Goal: Task Accomplishment & Management: Use online tool/utility

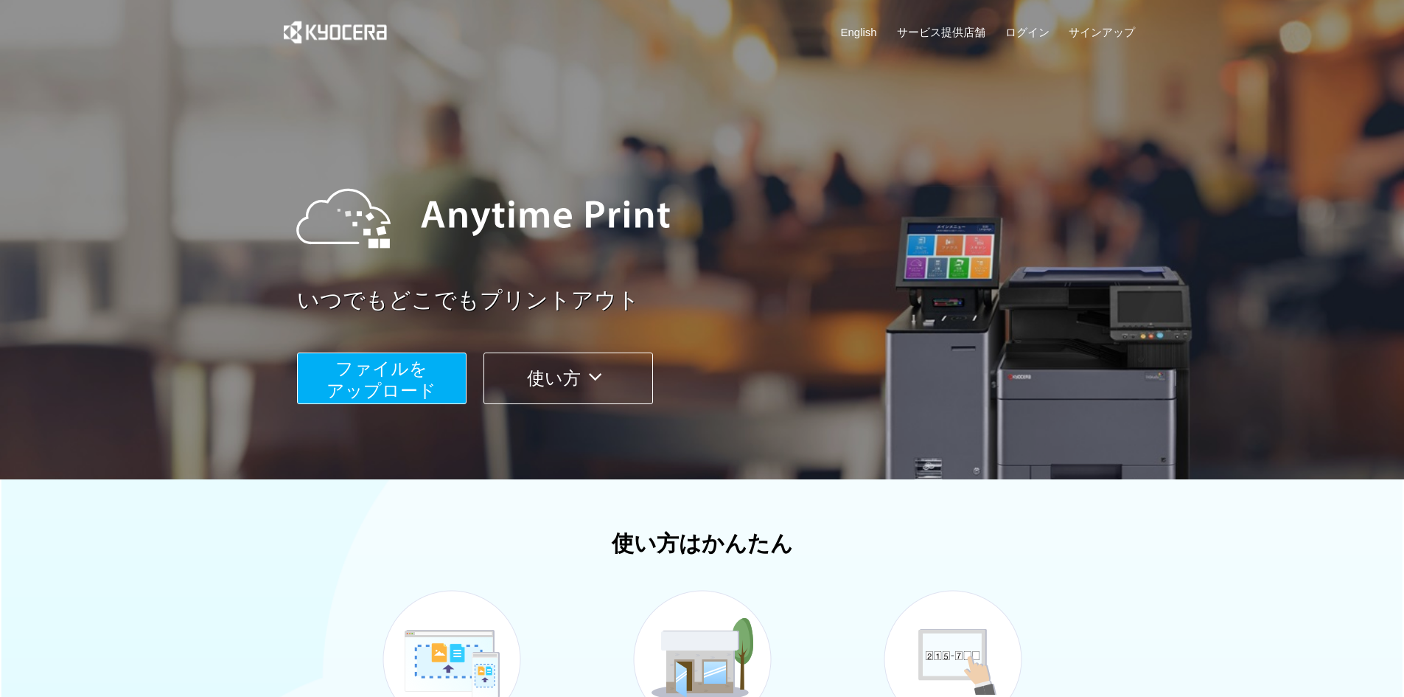
click at [396, 371] on span "ファイルを ​​アップロード" at bounding box center [382, 379] width 110 height 42
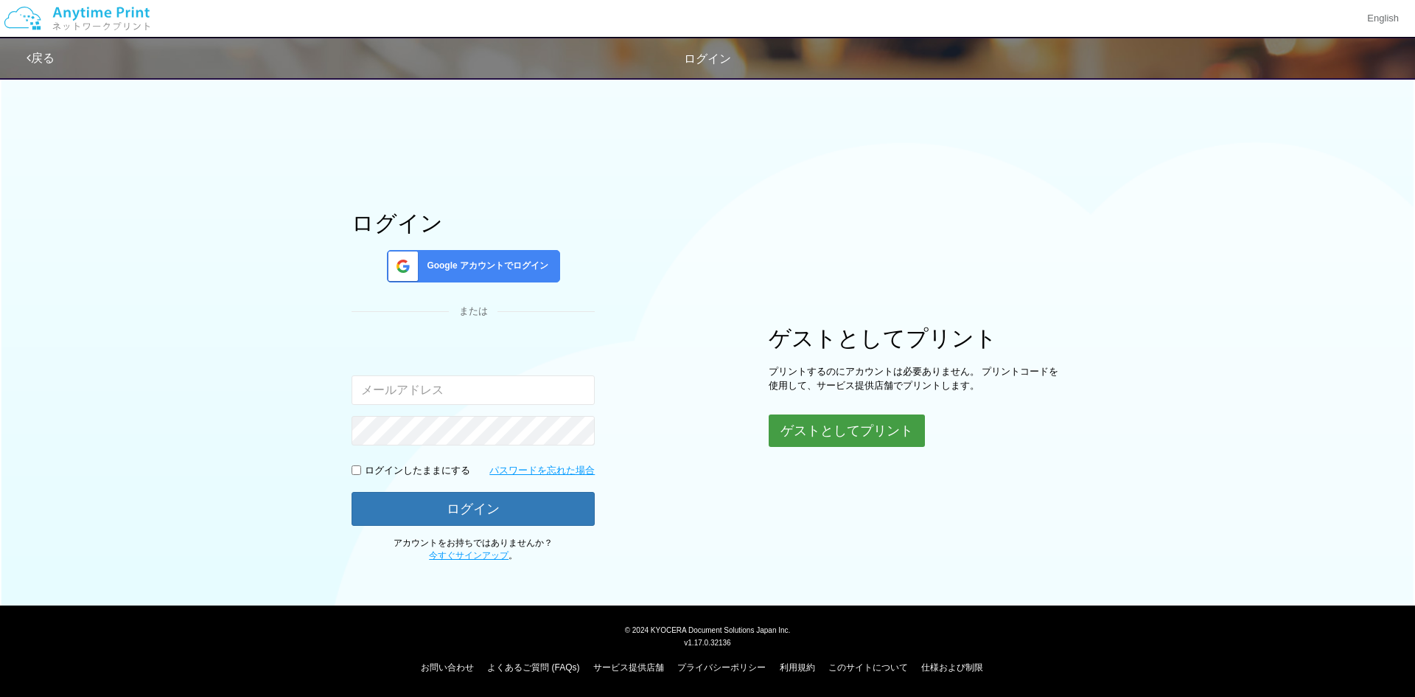
click at [817, 431] on button "ゲストとしてプリント" at bounding box center [847, 430] width 156 height 32
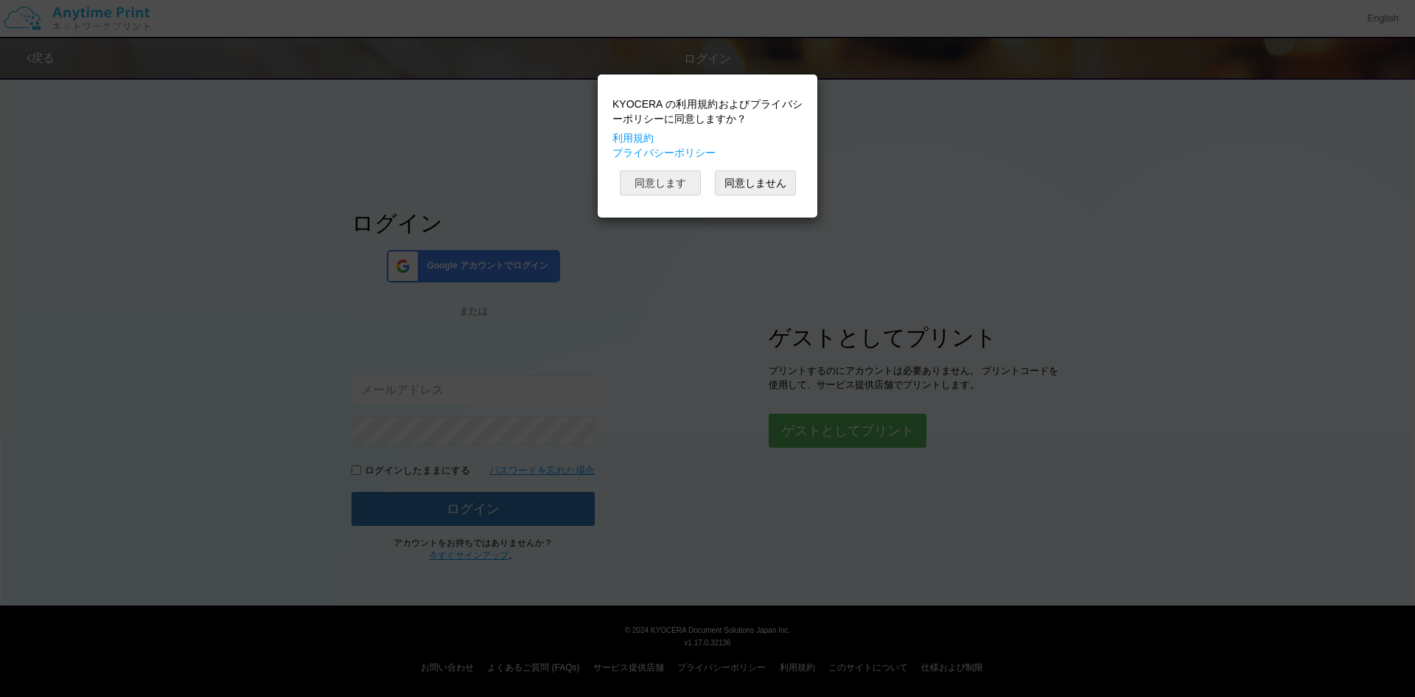
click at [662, 184] on button "同意します" at bounding box center [660, 182] width 81 height 25
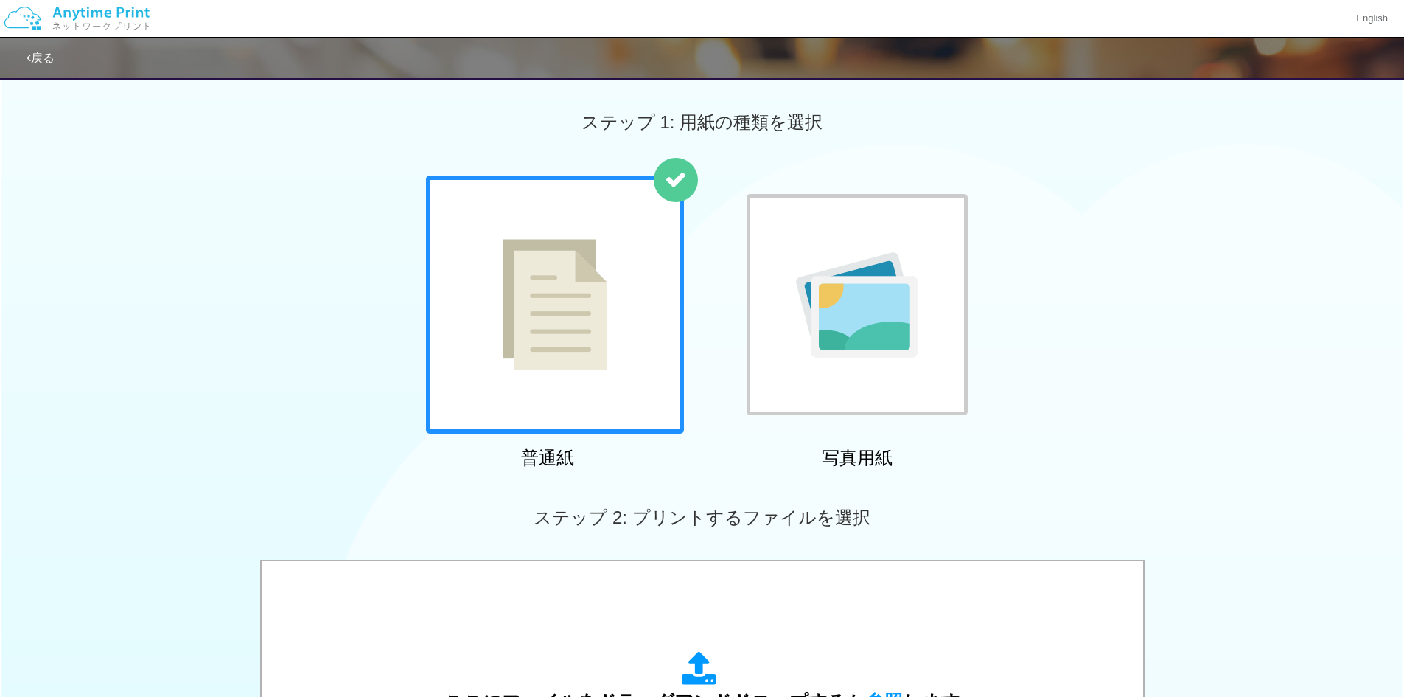
click at [607, 299] on img at bounding box center [555, 304] width 105 height 131
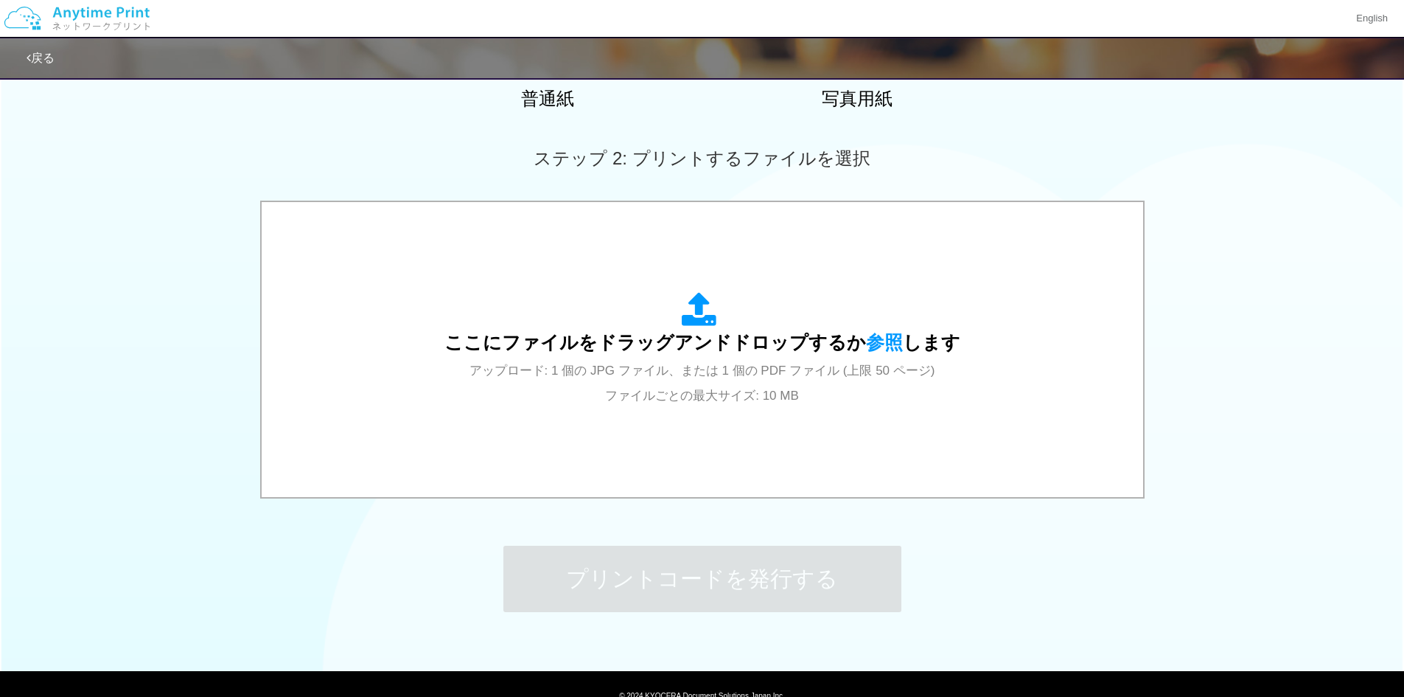
scroll to position [369, 0]
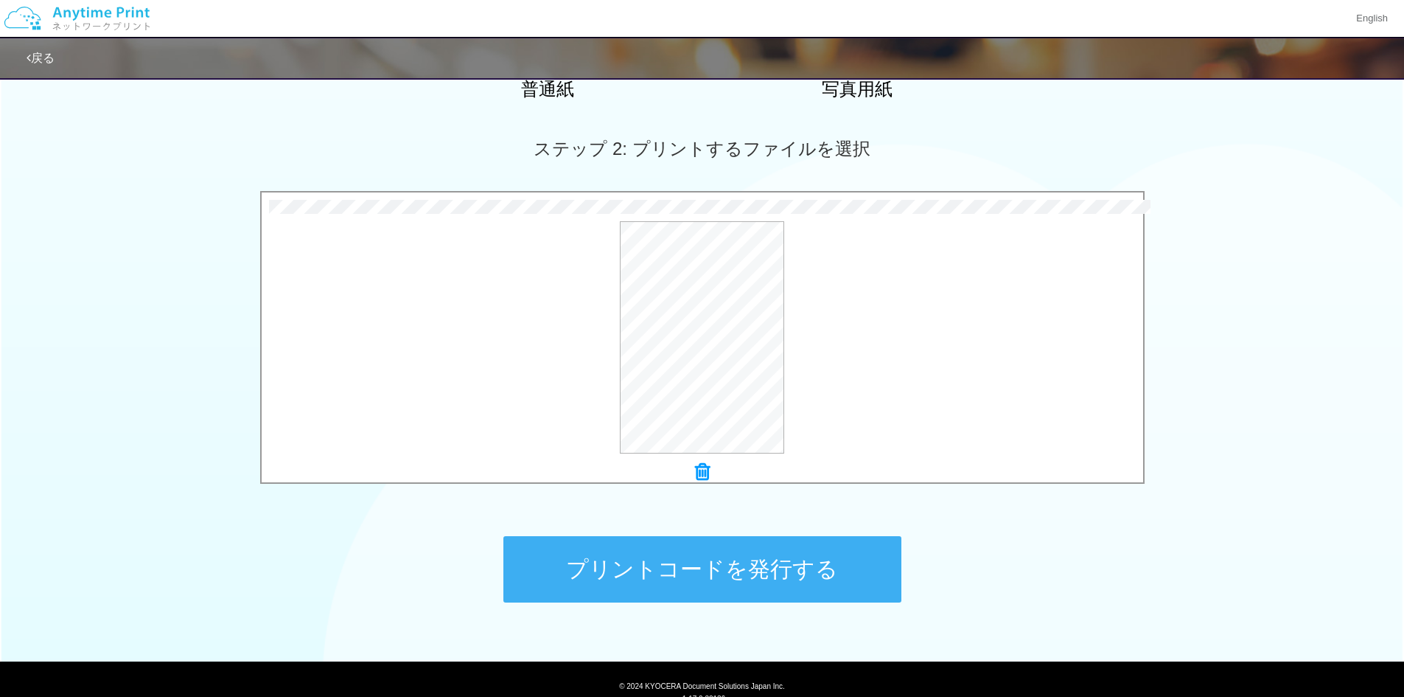
click at [739, 588] on button "プリントコードを発行する" at bounding box center [702, 569] width 398 height 66
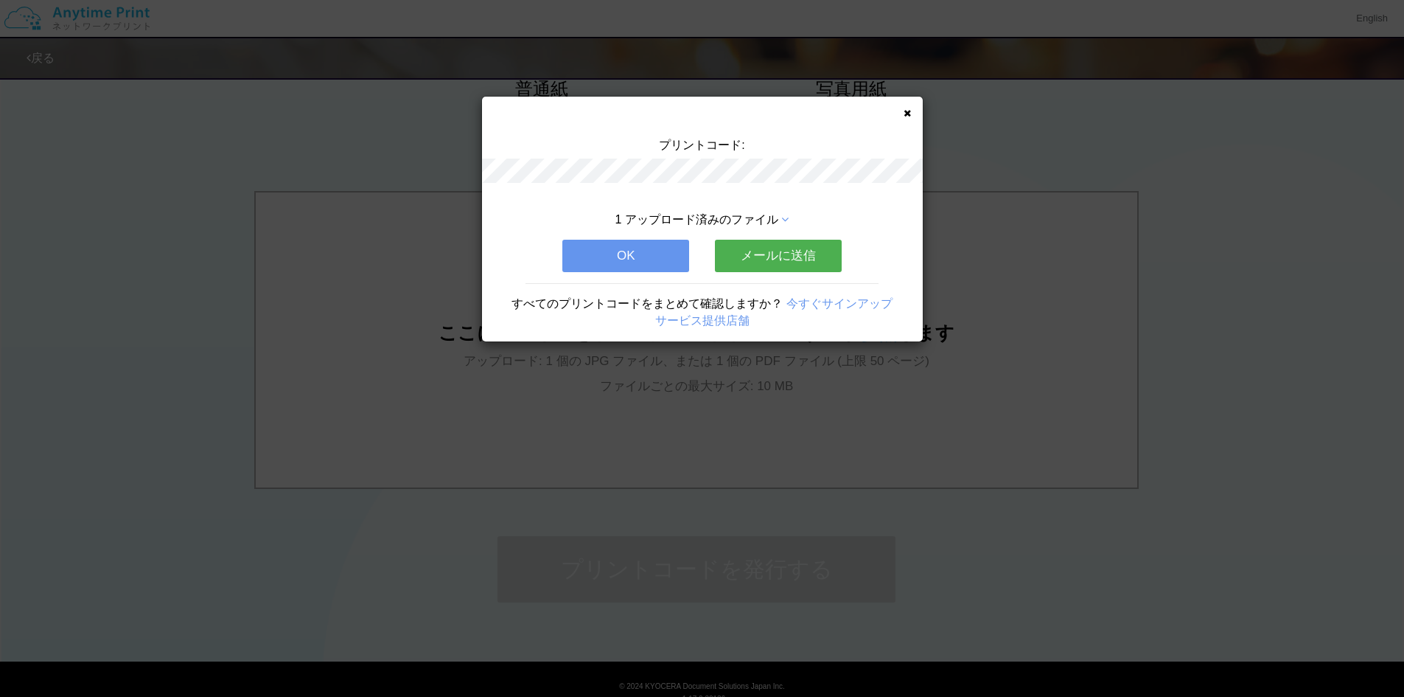
scroll to position [0, 0]
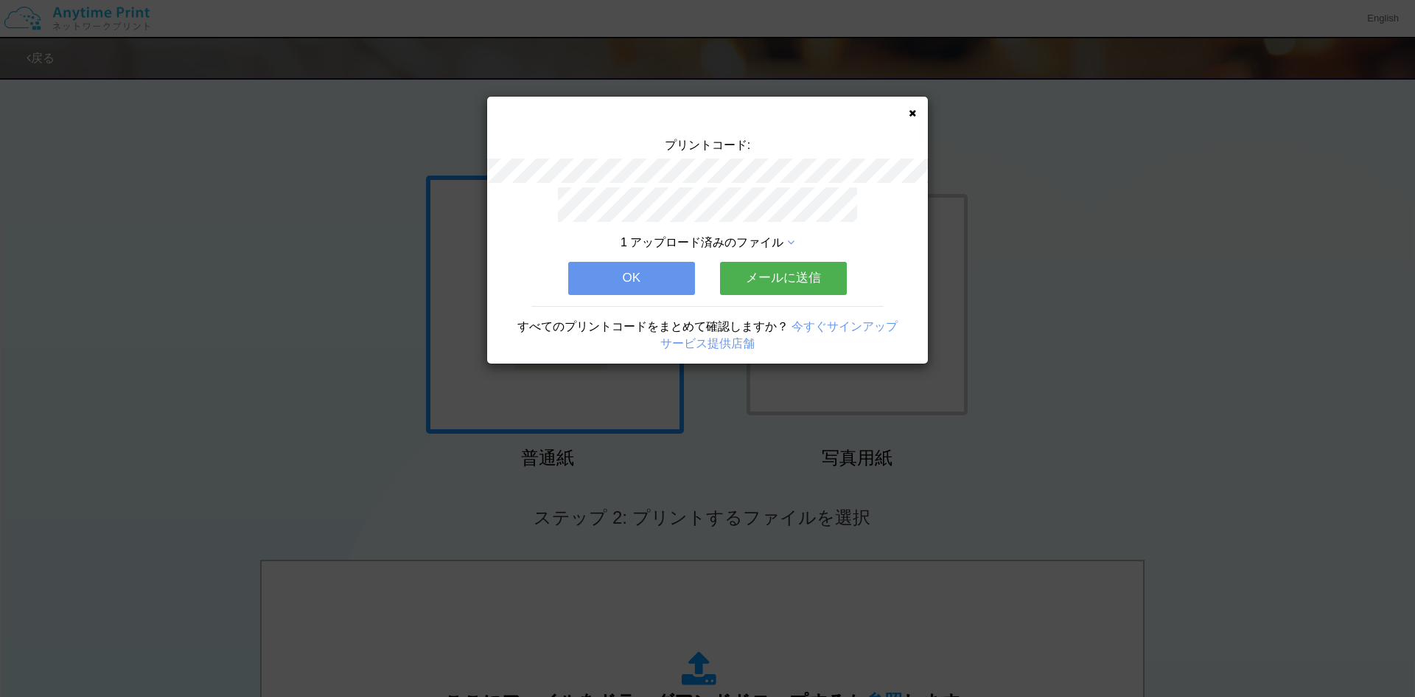
click at [755, 277] on button "メールに送信" at bounding box center [783, 278] width 127 height 32
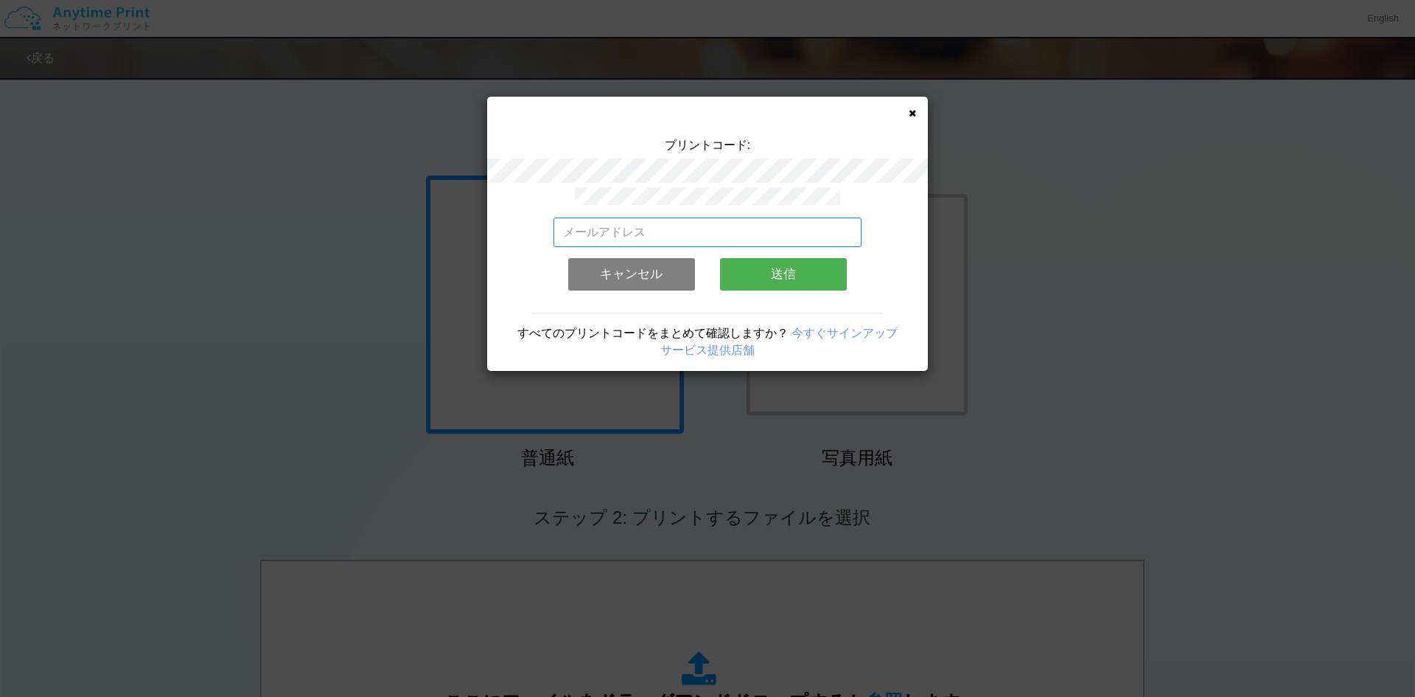
click at [669, 229] on input "email" at bounding box center [708, 231] width 309 height 29
type input "[EMAIL_ADDRESS][DOMAIN_NAME]"
click at [742, 265] on button "送信" at bounding box center [783, 274] width 127 height 32
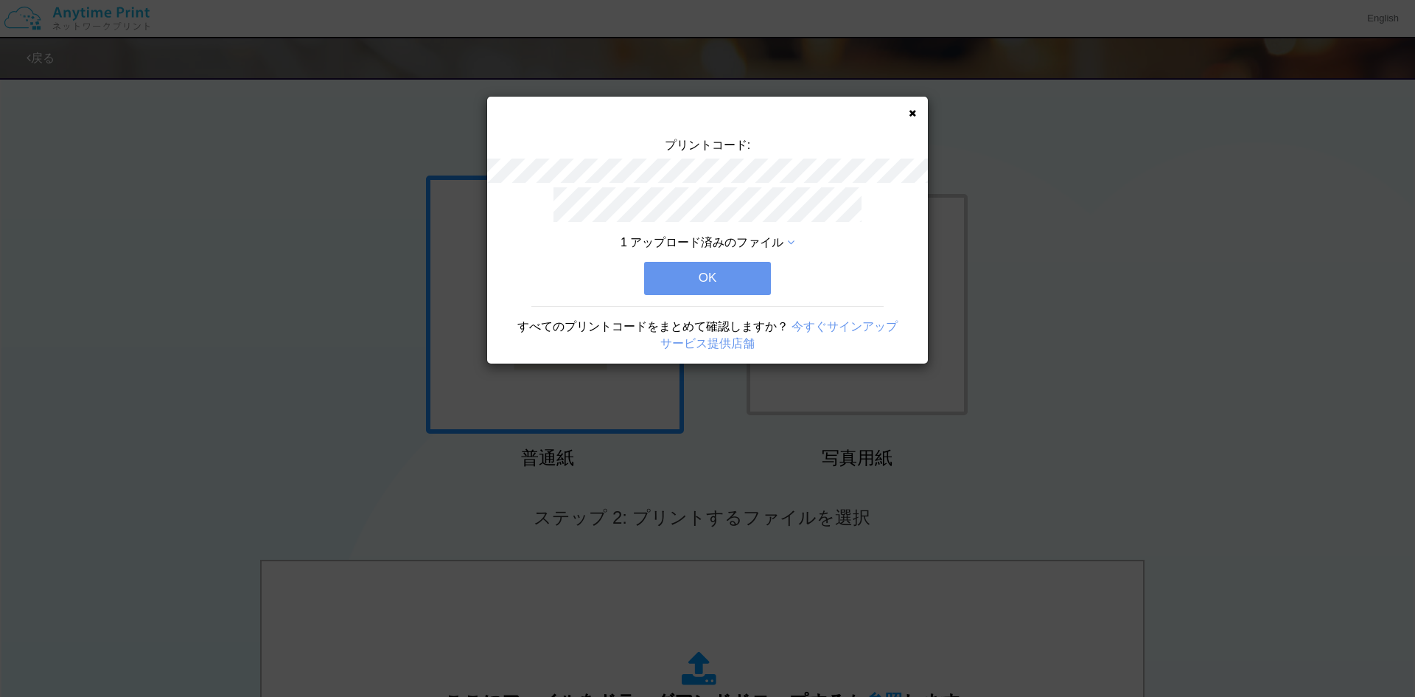
click at [742, 265] on button "OK" at bounding box center [707, 278] width 127 height 32
